Goal: Task Accomplishment & Management: Manage account settings

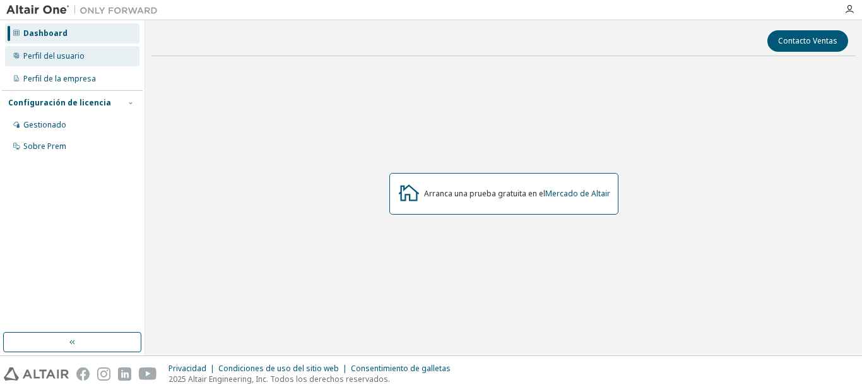
click at [110, 60] on div "Perfil del usuario" at bounding box center [72, 56] width 134 height 20
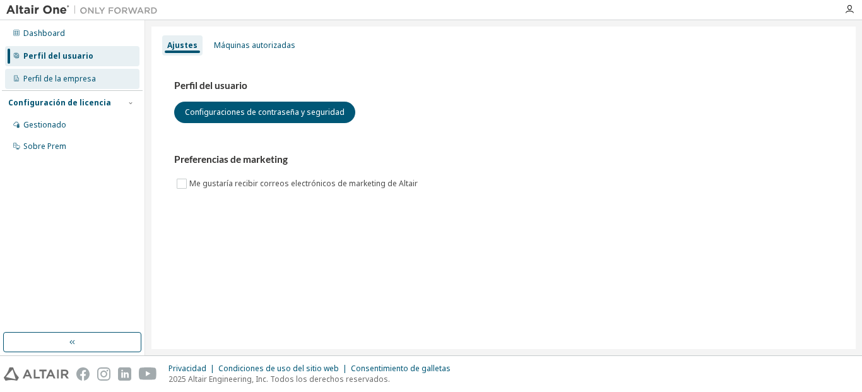
click at [109, 80] on div "Perfil de la empresa" at bounding box center [72, 79] width 134 height 20
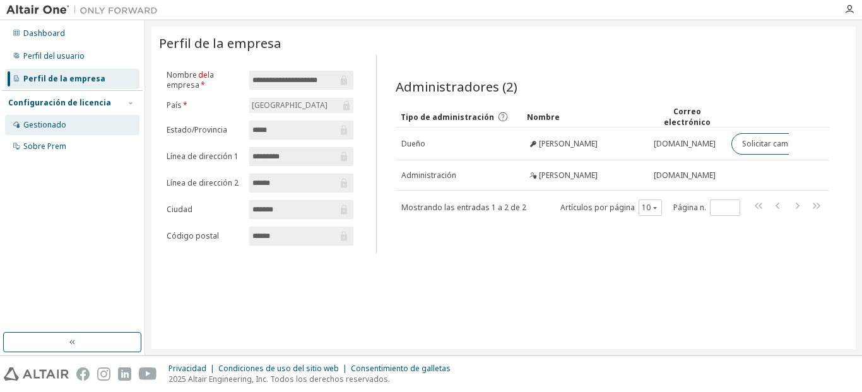
click at [69, 131] on div "Gestionado" at bounding box center [72, 125] width 134 height 20
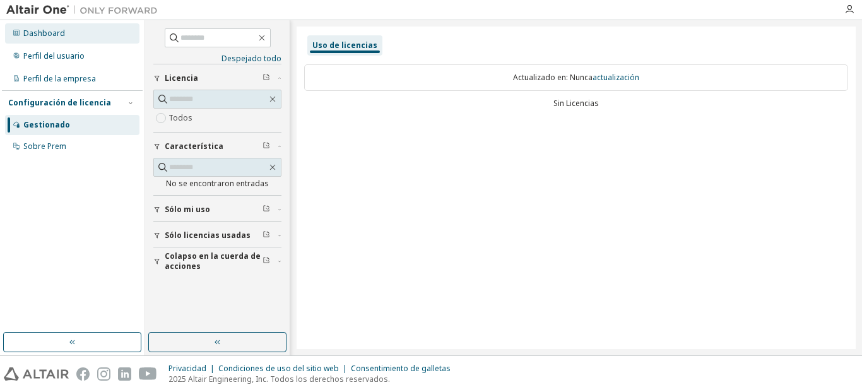
click at [98, 35] on div "Dashboard" at bounding box center [72, 33] width 134 height 20
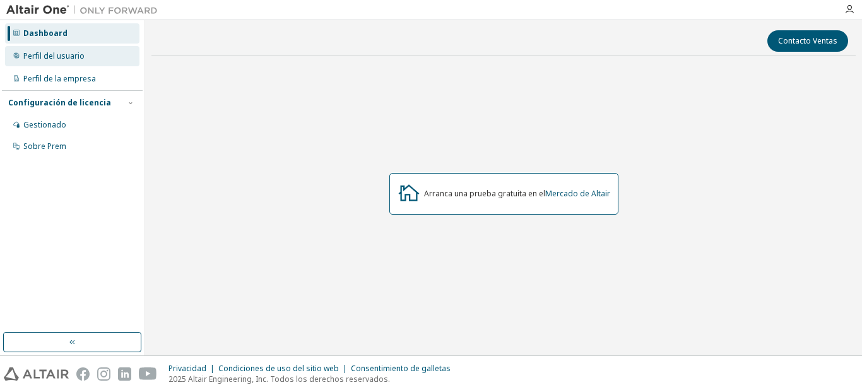
click at [98, 56] on div "Perfil del usuario" at bounding box center [72, 56] width 134 height 20
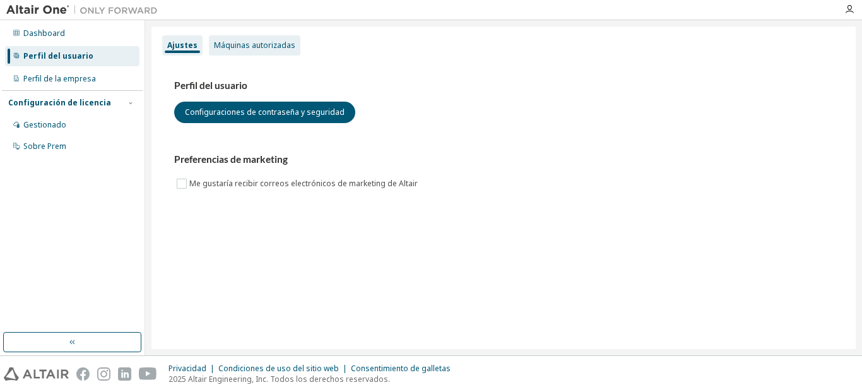
click at [228, 42] on div "Máquinas autorizadas" at bounding box center [254, 45] width 81 height 10
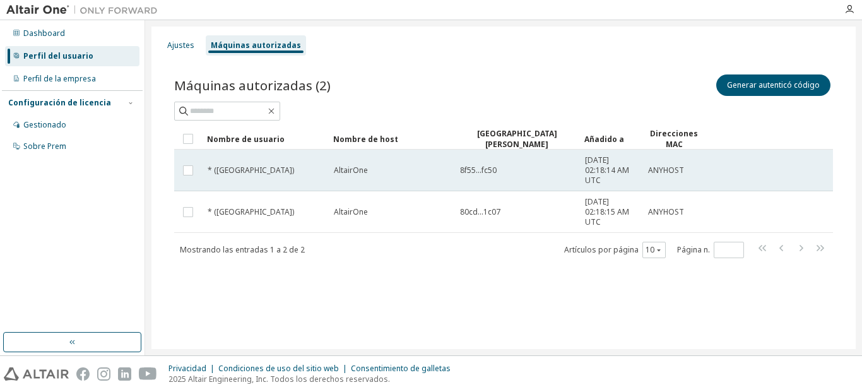
click at [466, 169] on span "8f55...fc50" at bounding box center [478, 170] width 37 height 10
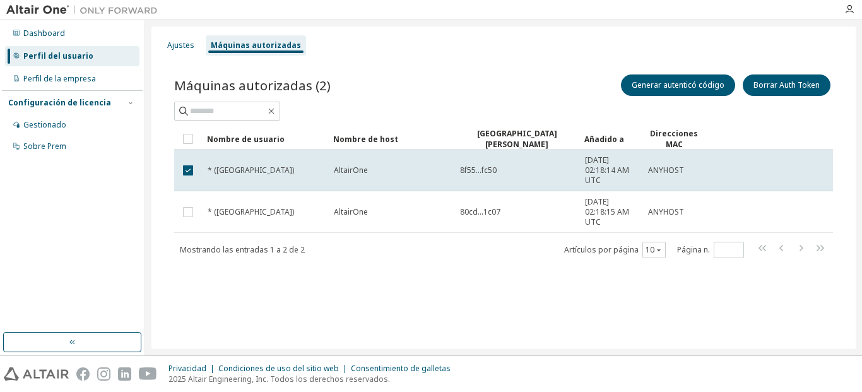
click at [466, 169] on span "8f55...fc50" at bounding box center [478, 170] width 37 height 10
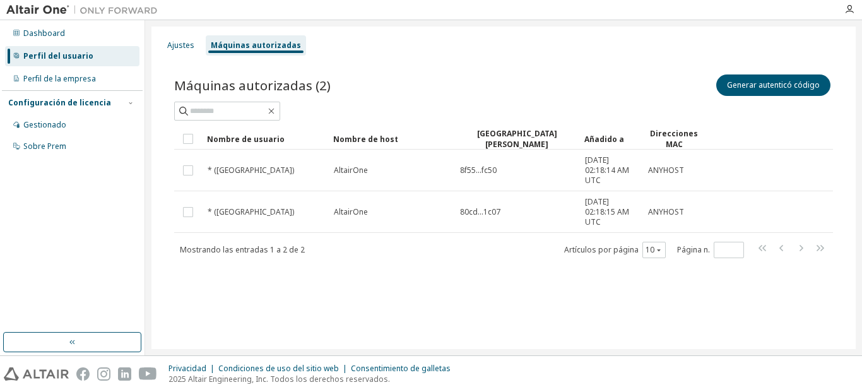
click at [466, 169] on span "8f55...fc50" at bounding box center [478, 170] width 37 height 10
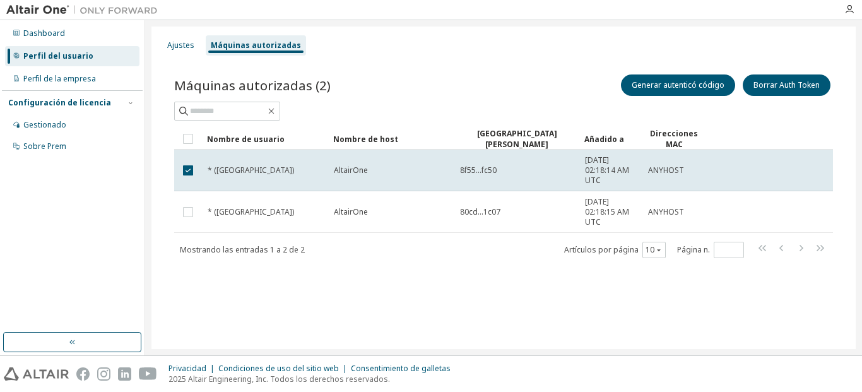
click at [466, 169] on span "8f55...fc50" at bounding box center [478, 170] width 37 height 10
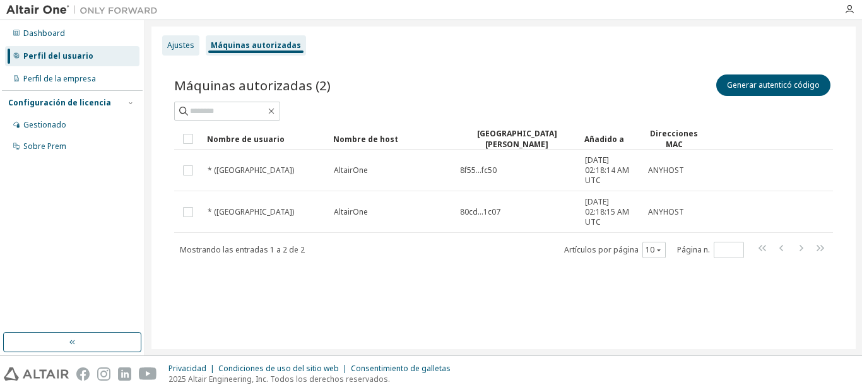
click at [178, 47] on div "Ajustes" at bounding box center [180, 45] width 27 height 10
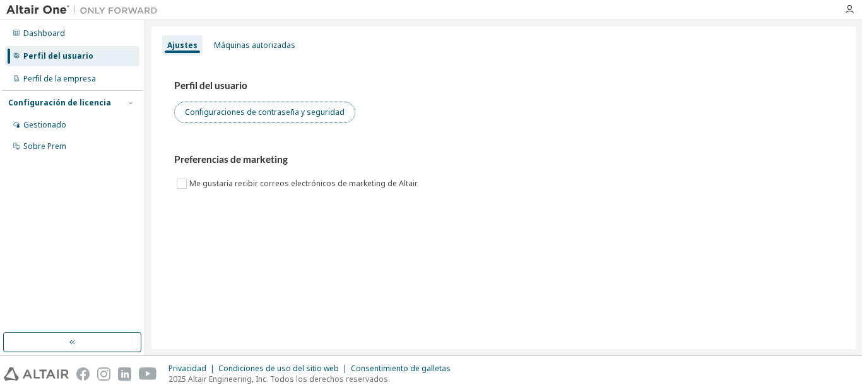
click at [243, 110] on button "Configuraciones de contraseña y seguridad" at bounding box center [264, 112] width 181 height 21
